Goal: Task Accomplishment & Management: Use online tool/utility

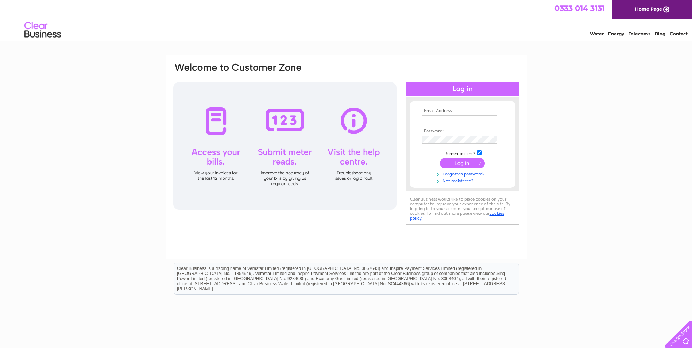
type input "kiltsuit@btconnect.com"
click at [460, 163] on input "submit" at bounding box center [462, 163] width 45 height 10
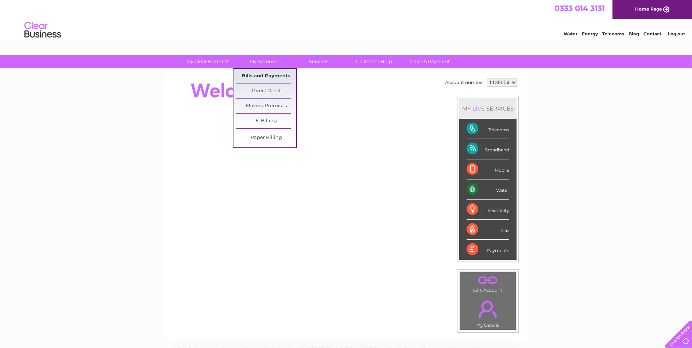
click at [267, 74] on link "Bills and Payments" at bounding box center [266, 76] width 60 height 15
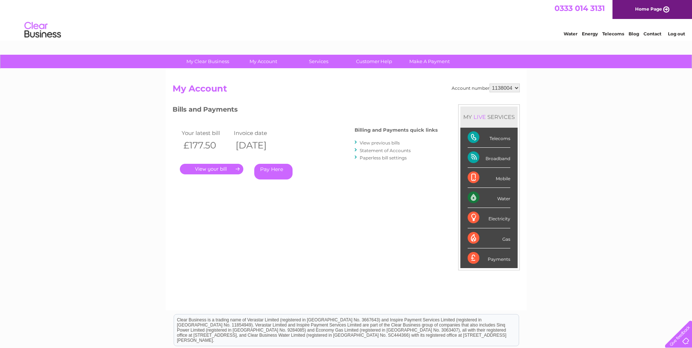
click at [231, 167] on link "." at bounding box center [211, 169] width 63 height 11
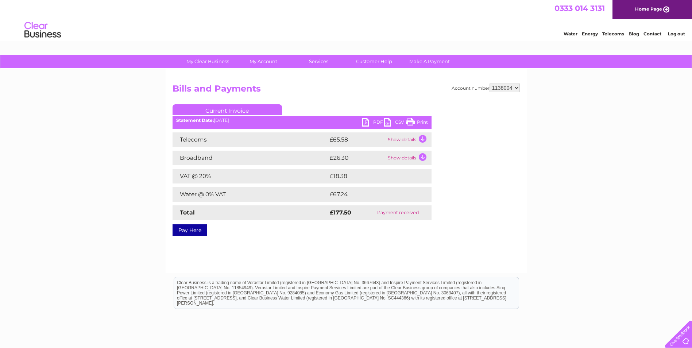
drag, startPoint x: 419, startPoint y: 122, endPoint x: 48, endPoint y: 34, distance: 381.6
click at [419, 122] on link "Print" at bounding box center [417, 123] width 22 height 11
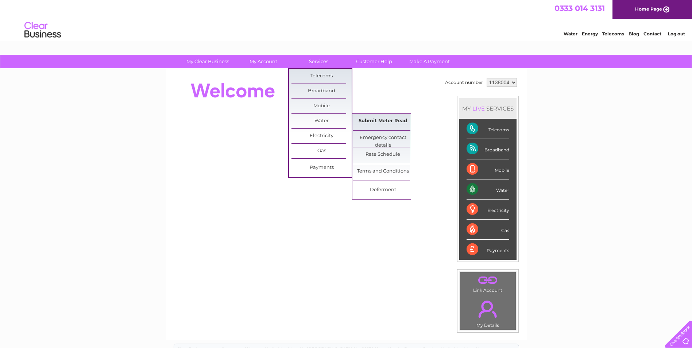
click at [374, 122] on link "Submit Meter Read" at bounding box center [383, 121] width 60 height 15
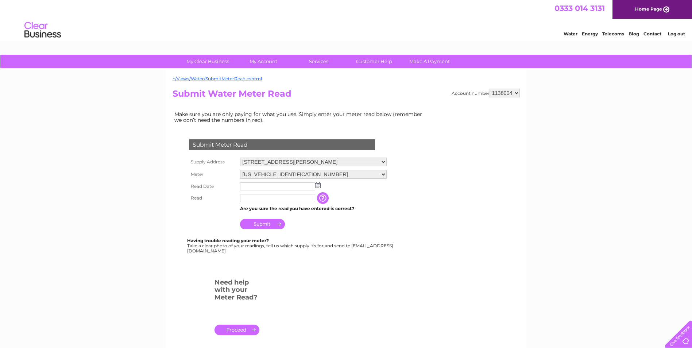
click at [317, 187] on img at bounding box center [317, 185] width 5 height 6
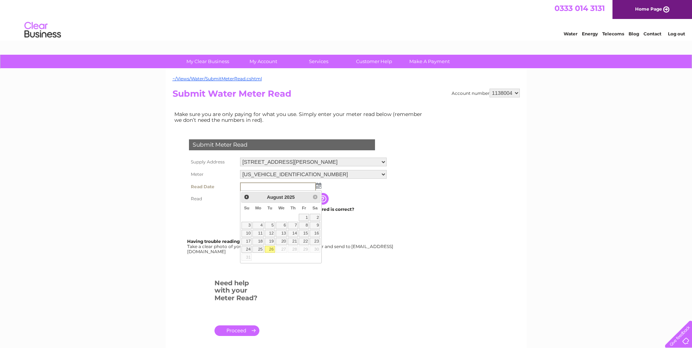
click at [270, 250] on link "26" at bounding box center [270, 249] width 10 height 7
type input "2025/08/26"
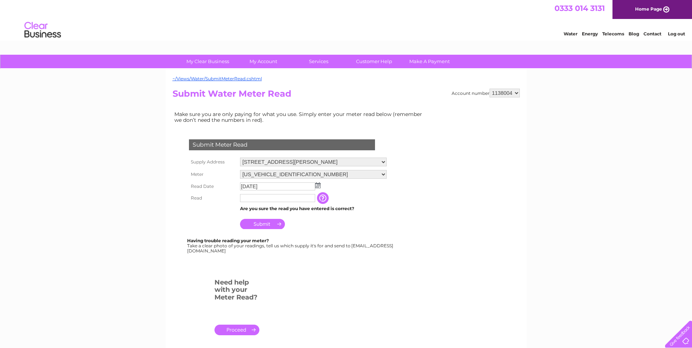
click at [269, 202] on input "text" at bounding box center [277, 198] width 75 height 8
type input "00140"
click at [268, 225] on input "Submit" at bounding box center [262, 224] width 45 height 10
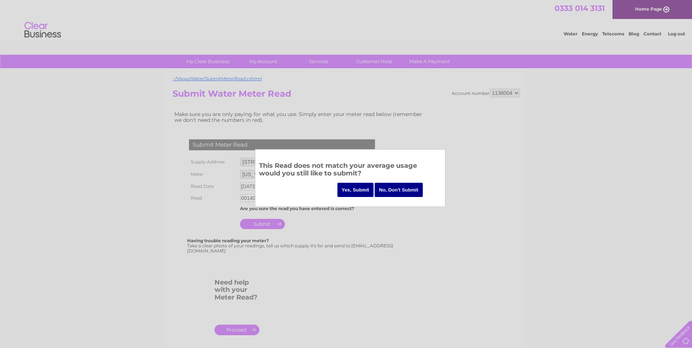
click at [360, 186] on input "Yes, Submit" at bounding box center [356, 190] width 36 height 14
